Goal: Navigation & Orientation: Find specific page/section

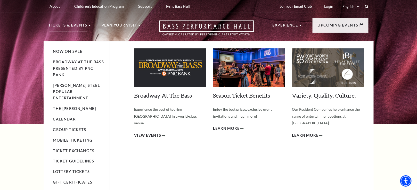
click at [77, 24] on p "Tickets & Events" at bounding box center [68, 26] width 39 height 9
click at [161, 67] on img at bounding box center [170, 67] width 72 height 39
click at [155, 132] on span "View Events" at bounding box center [147, 135] width 27 height 6
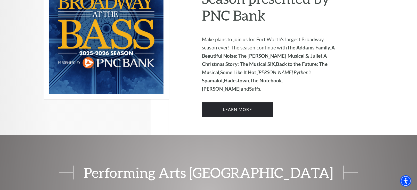
scroll to position [386, 0]
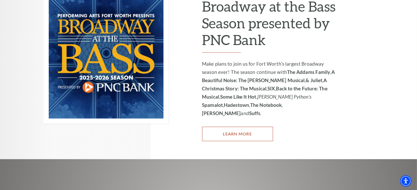
click at [231, 127] on link "Learn More" at bounding box center [237, 134] width 71 height 14
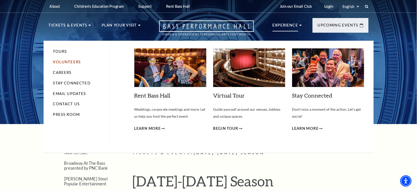
click at [75, 61] on link "Volunteers" at bounding box center [67, 62] width 28 height 4
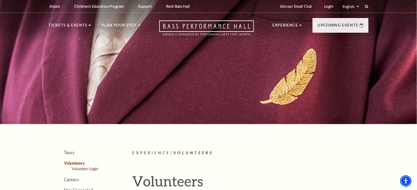
click at [89, 168] on link "Volunteer Login" at bounding box center [85, 169] width 27 height 4
